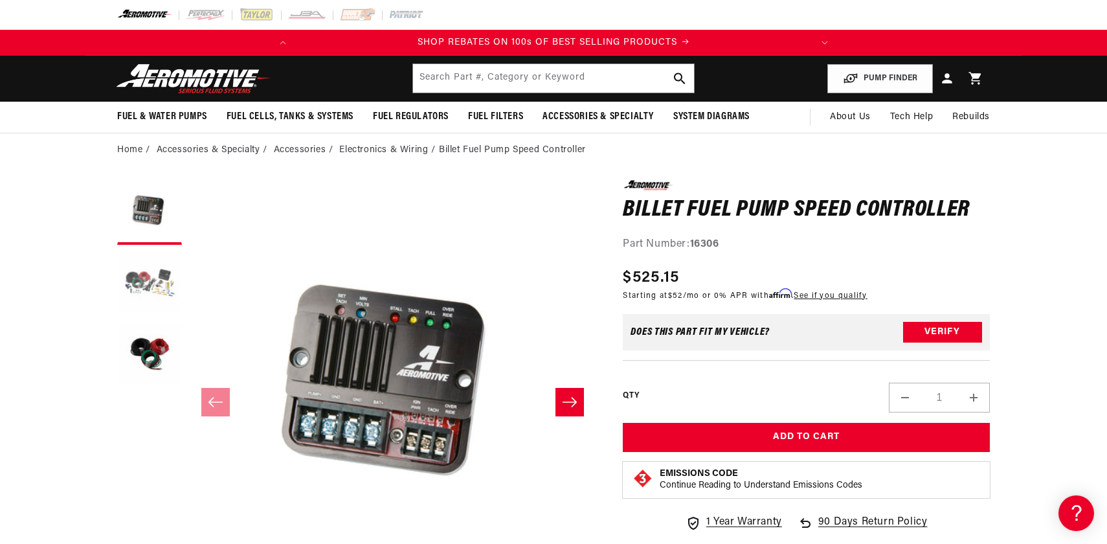
click at [146, 269] on button "Load image 2 in gallery view" at bounding box center [149, 283] width 65 height 65
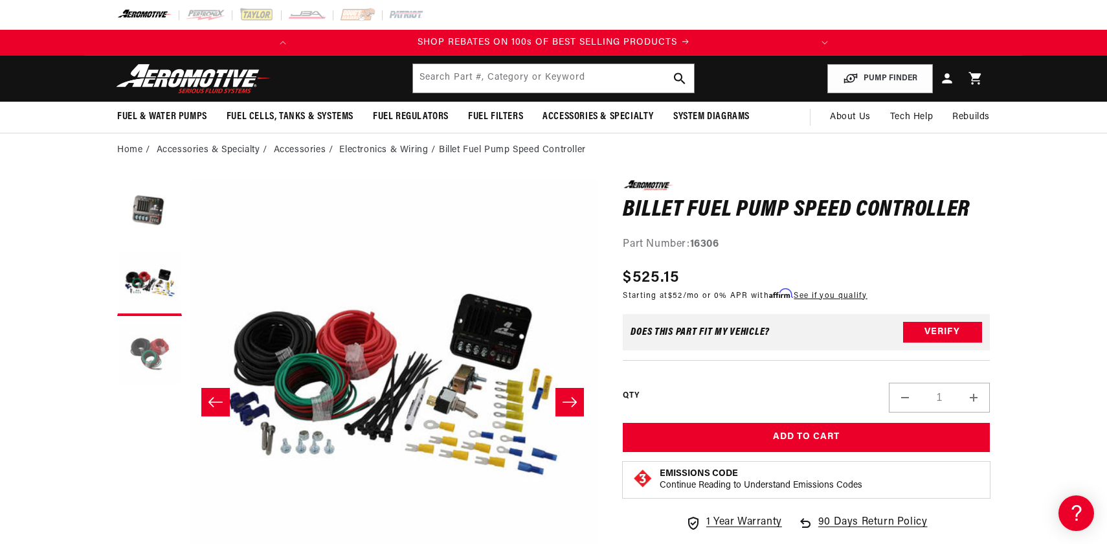
click at [148, 361] on button "Load image 3 in gallery view" at bounding box center [149, 354] width 65 height 65
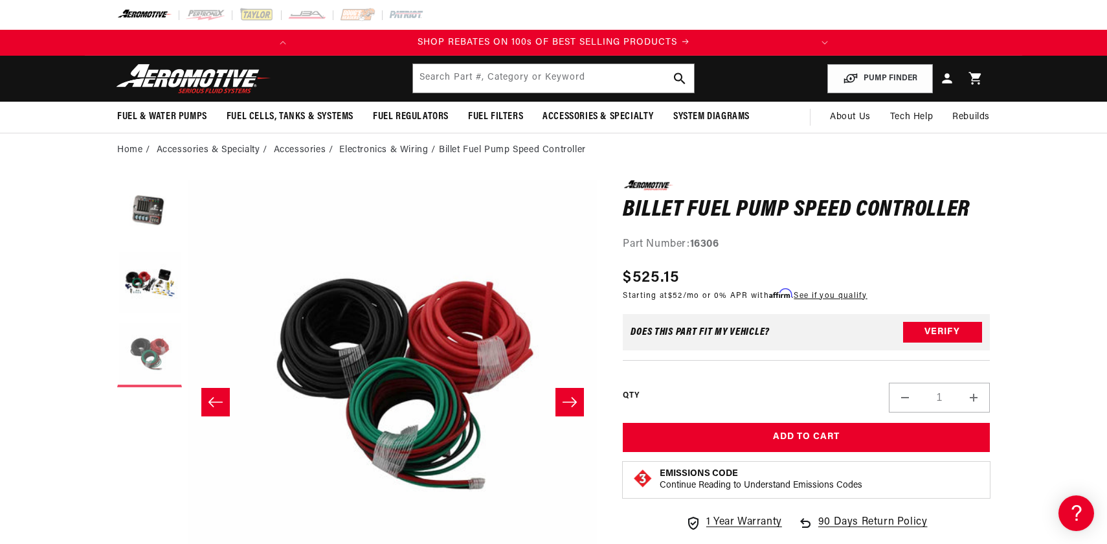
scroll to position [1, 818]
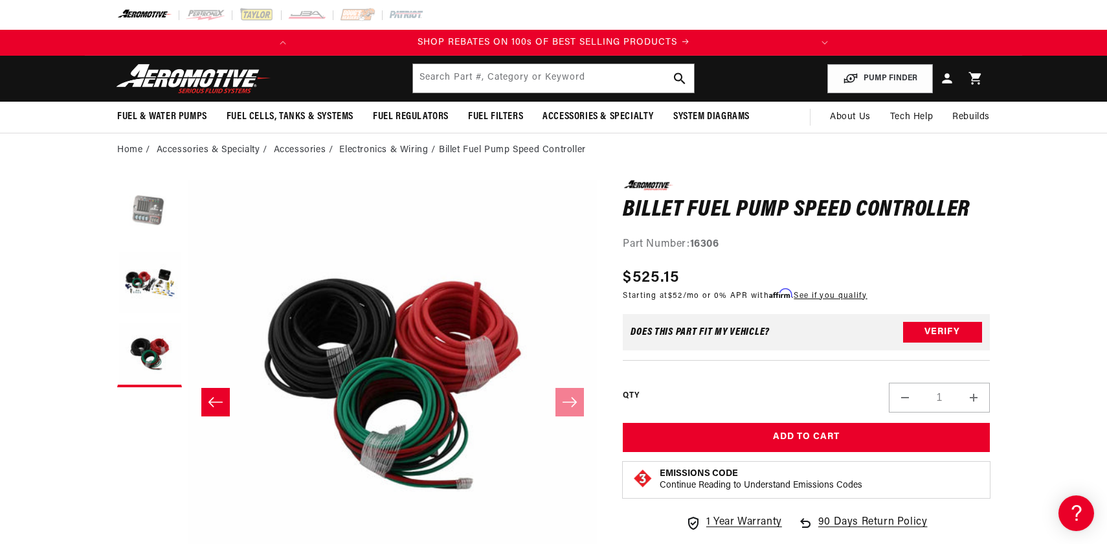
click at [155, 225] on button "Load image 1 in gallery view" at bounding box center [149, 212] width 65 height 65
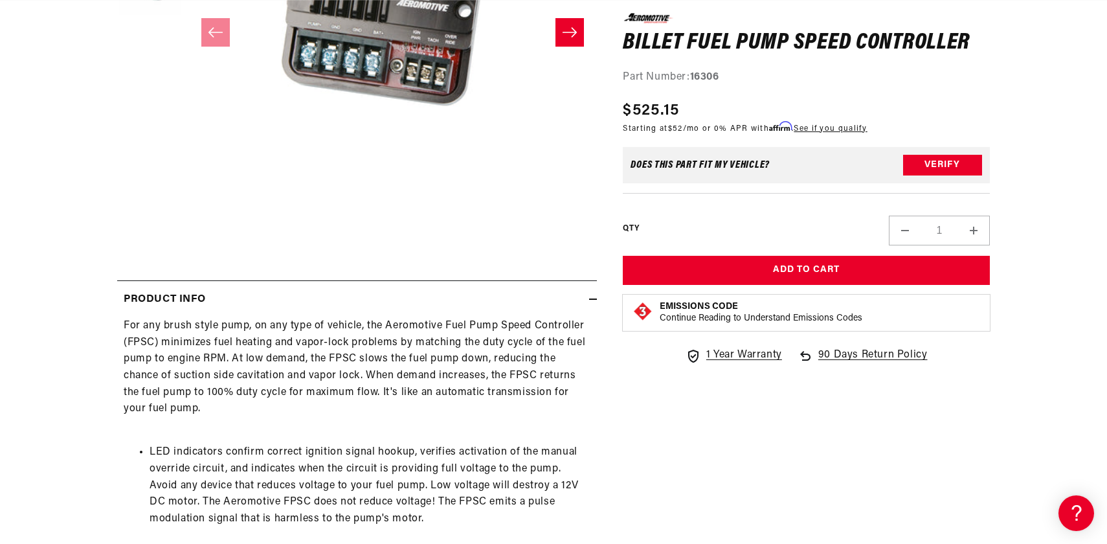
scroll to position [0, 0]
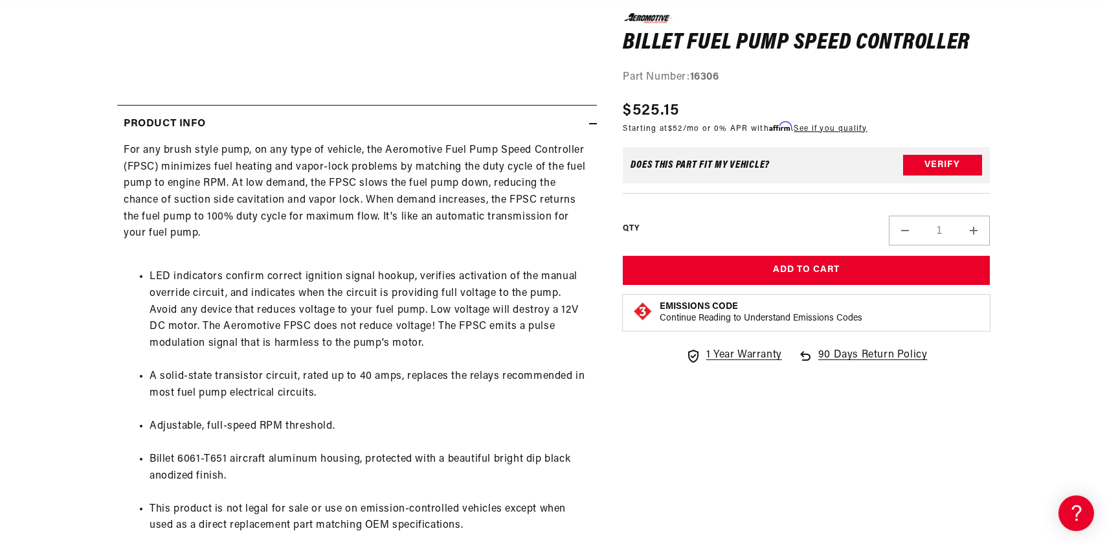
click at [275, 285] on li "LED indicators confirm correct ignition signal hookup, verifies activation of t…" at bounding box center [370, 310] width 441 height 83
click at [475, 283] on li "LED indicators confirm correct ignition signal hookup, verifies activation of t…" at bounding box center [370, 310] width 441 height 83
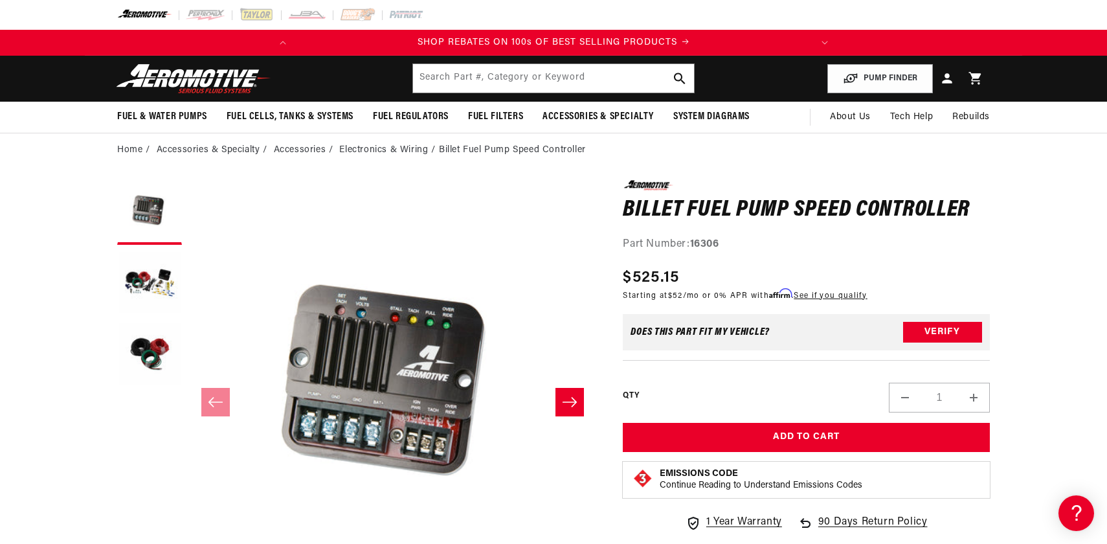
click at [583, 406] on button "Slide right" at bounding box center [570, 402] width 28 height 28
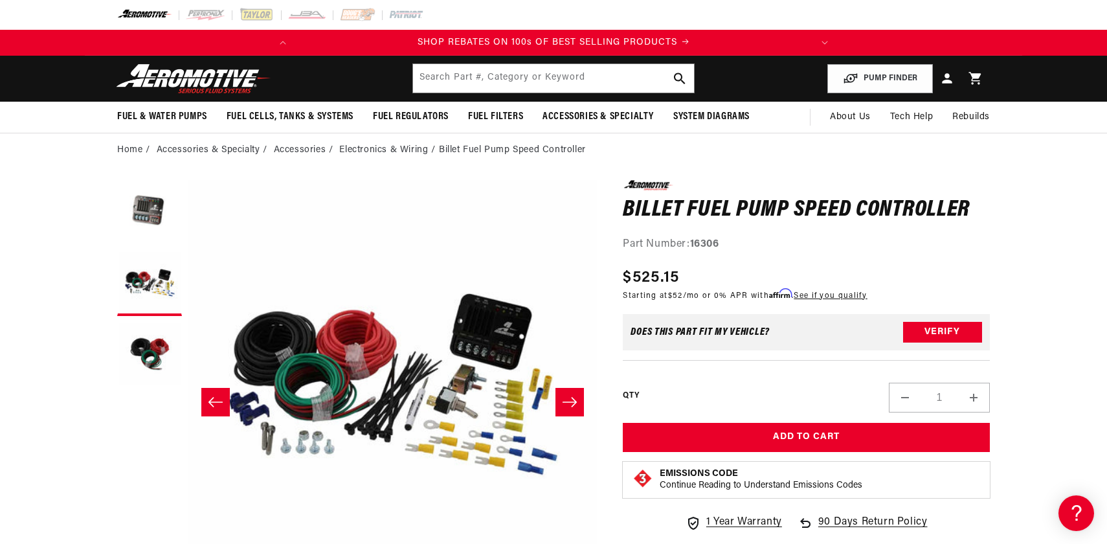
click at [228, 402] on button "Slide left" at bounding box center [215, 402] width 28 height 28
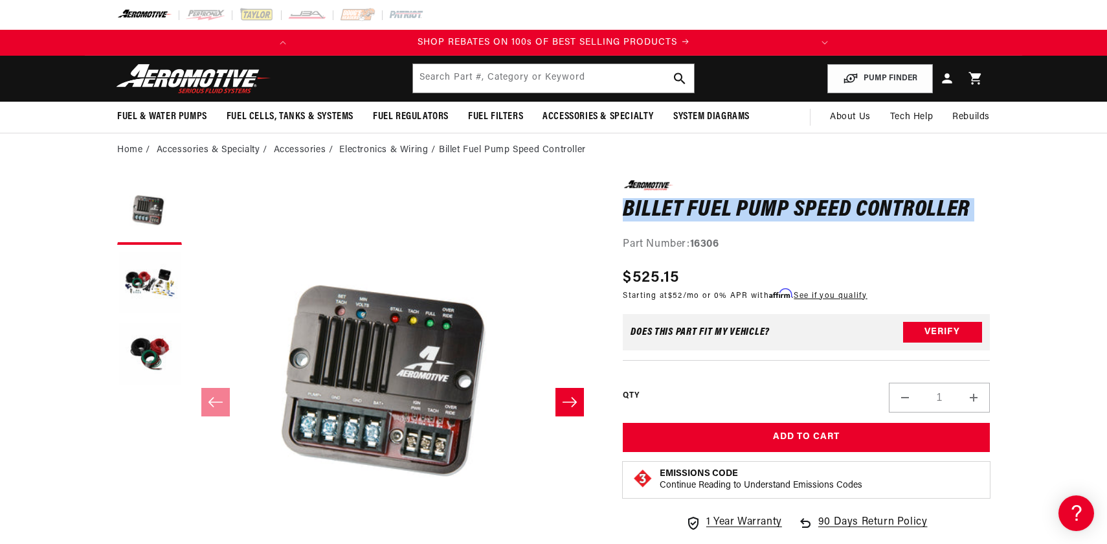
drag, startPoint x: 626, startPoint y: 212, endPoint x: 938, endPoint y: 225, distance: 312.4
click at [938, 225] on div "0.0 star rating Write a review Billet Fuel Pump Speed Controller Billet Fuel Pu…" at bounding box center [806, 216] width 367 height 73
copy div "Billet Fuel Pump Speed Controller Billet Fuel Pump Speed Controller 0.0 star ra…"
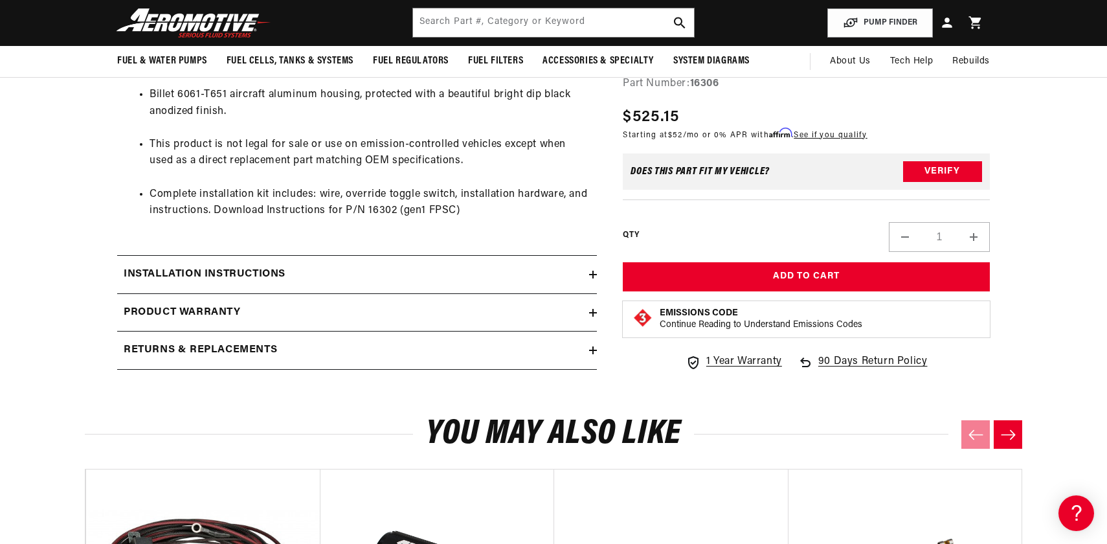
scroll to position [905, 0]
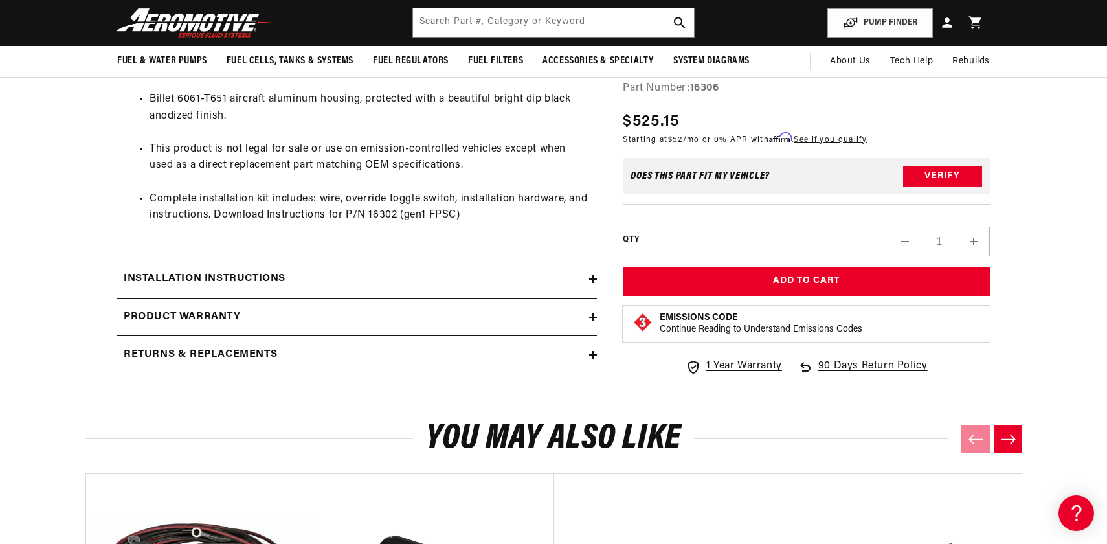
click at [409, 280] on div "Installation Instructions" at bounding box center [353, 279] width 472 height 17
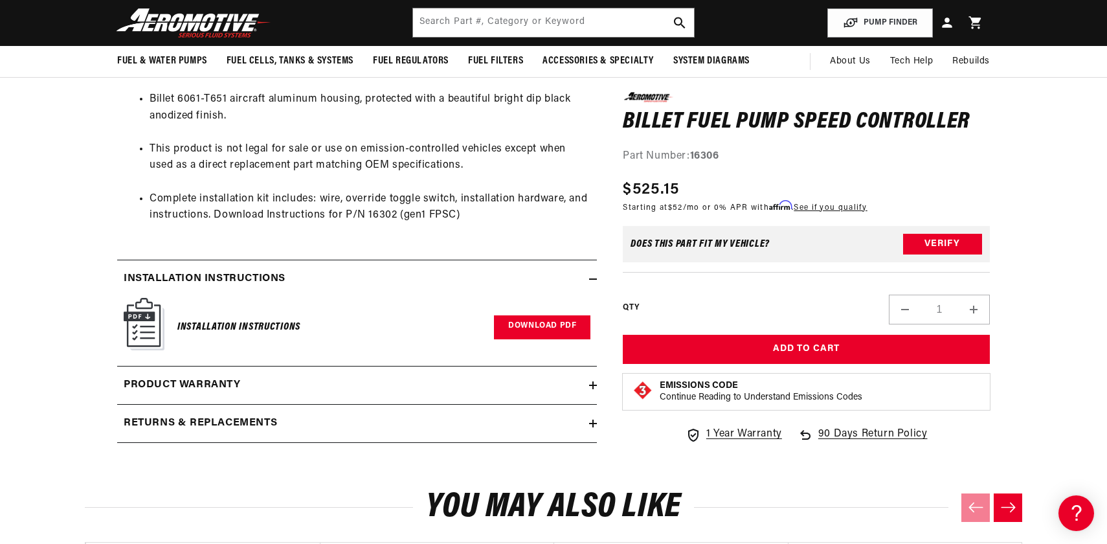
click at [532, 330] on link "Download PDF" at bounding box center [542, 327] width 96 height 24
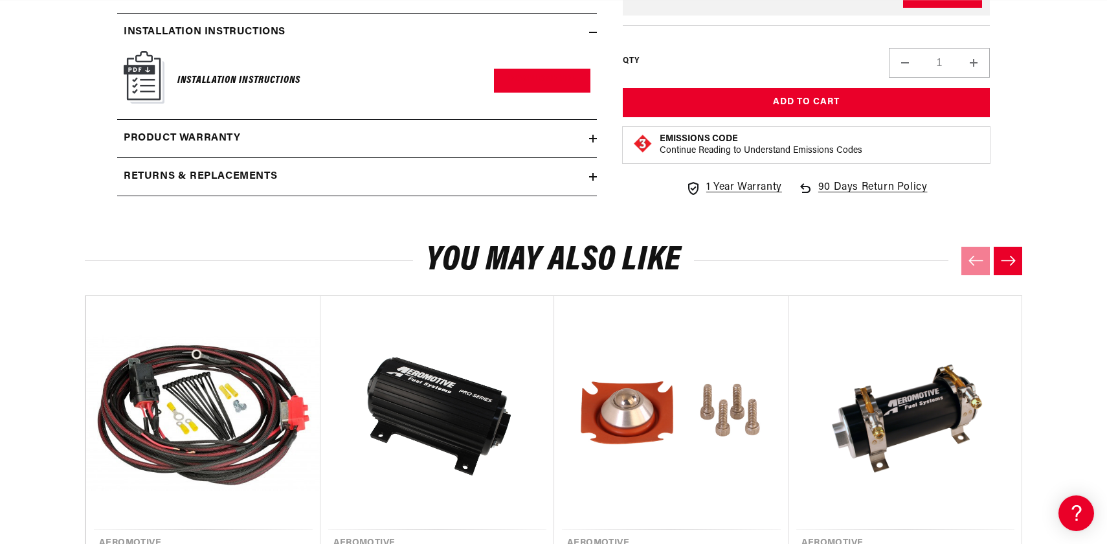
scroll to position [1157, 0]
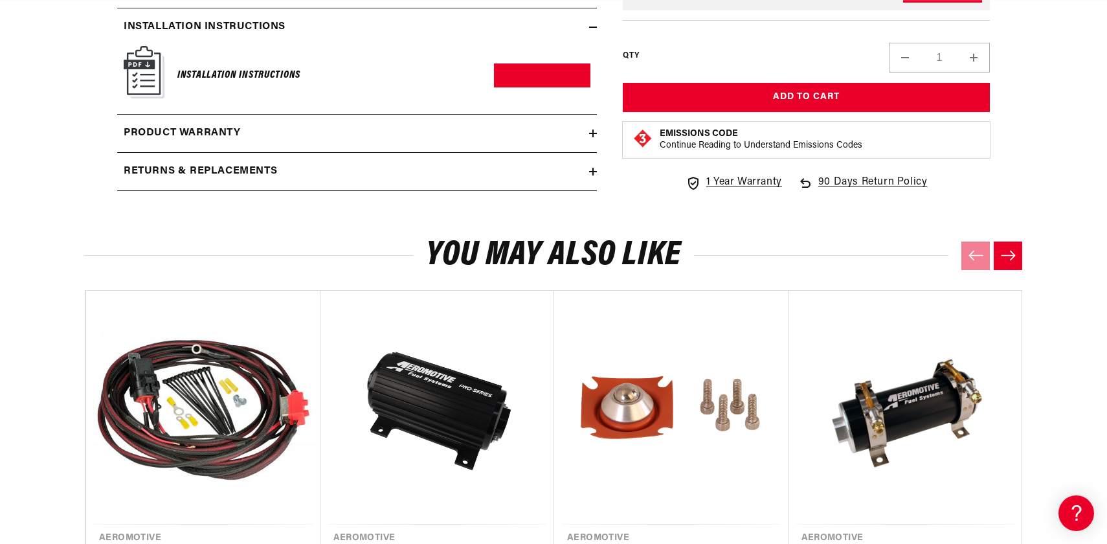
click at [565, 90] on div "Installation Instructions Download PDF" at bounding box center [357, 75] width 467 height 59
click at [558, 80] on link "Download PDF" at bounding box center [542, 75] width 96 height 24
